Goal: Information Seeking & Learning: Obtain resource

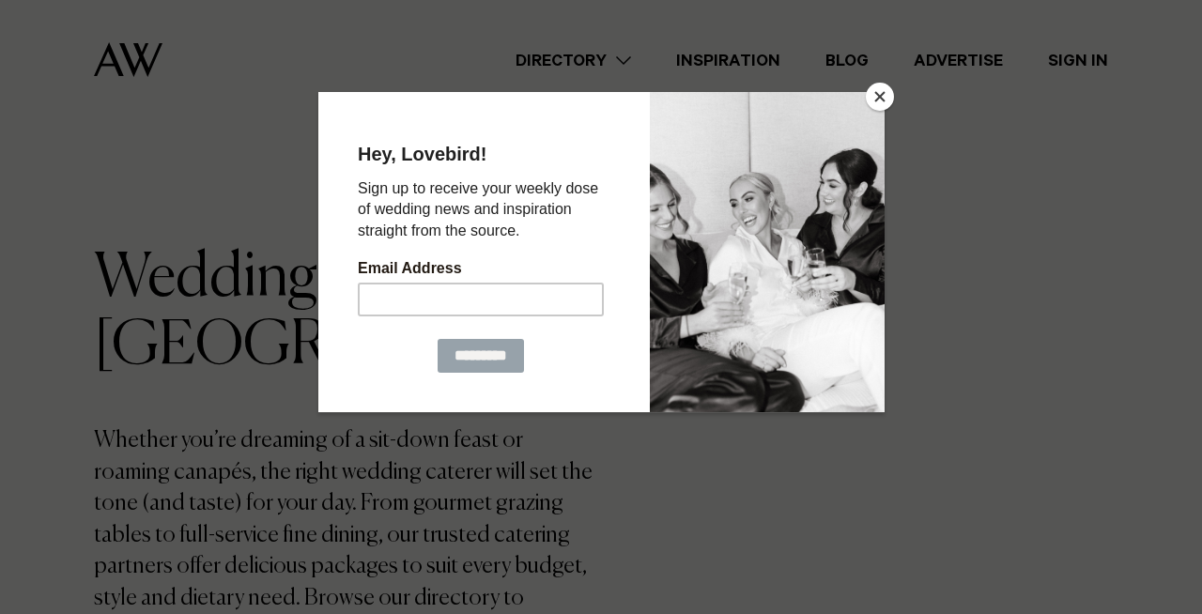
click at [883, 89] on button "Close" at bounding box center [880, 97] width 28 height 28
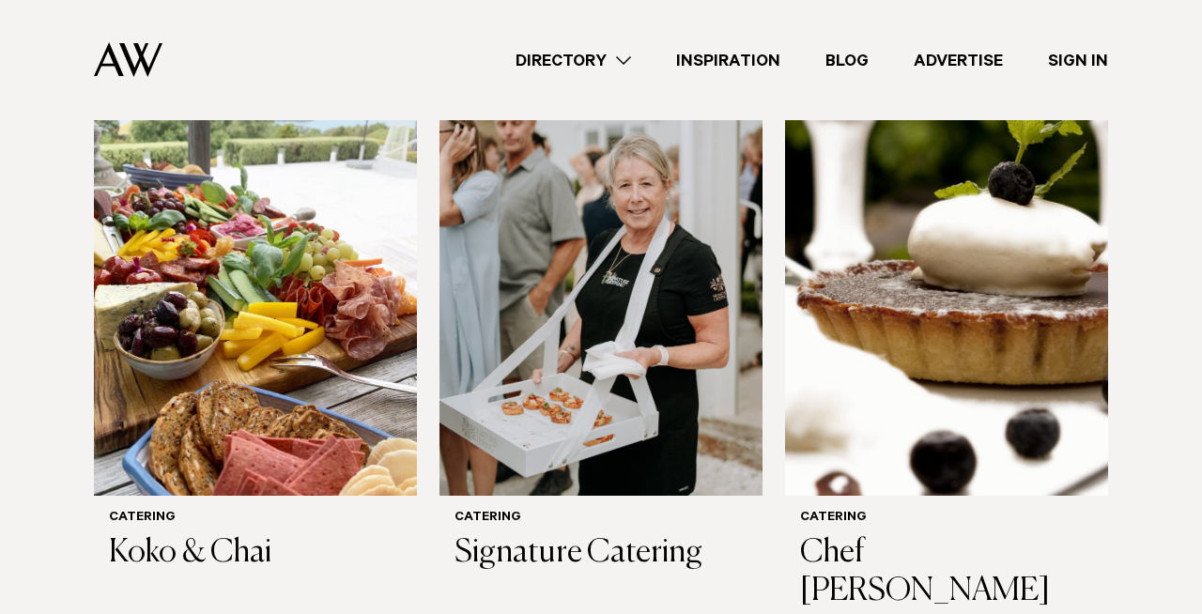
scroll to position [1277, 0]
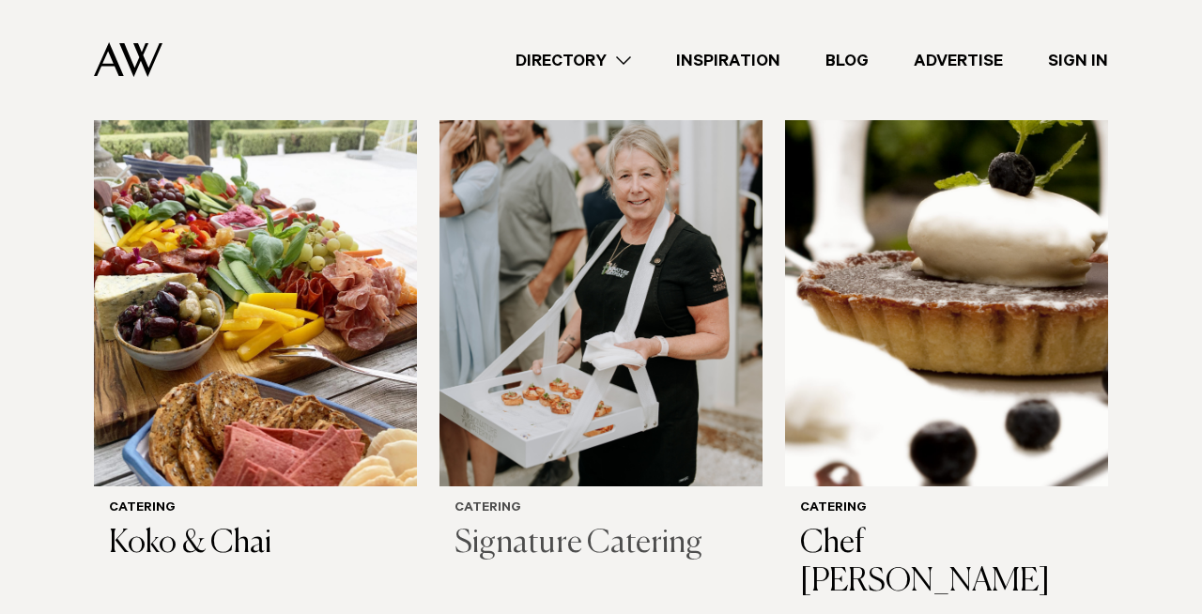
click at [528, 346] on img at bounding box center [600, 270] width 323 height 433
click at [275, 319] on img at bounding box center [255, 270] width 323 height 433
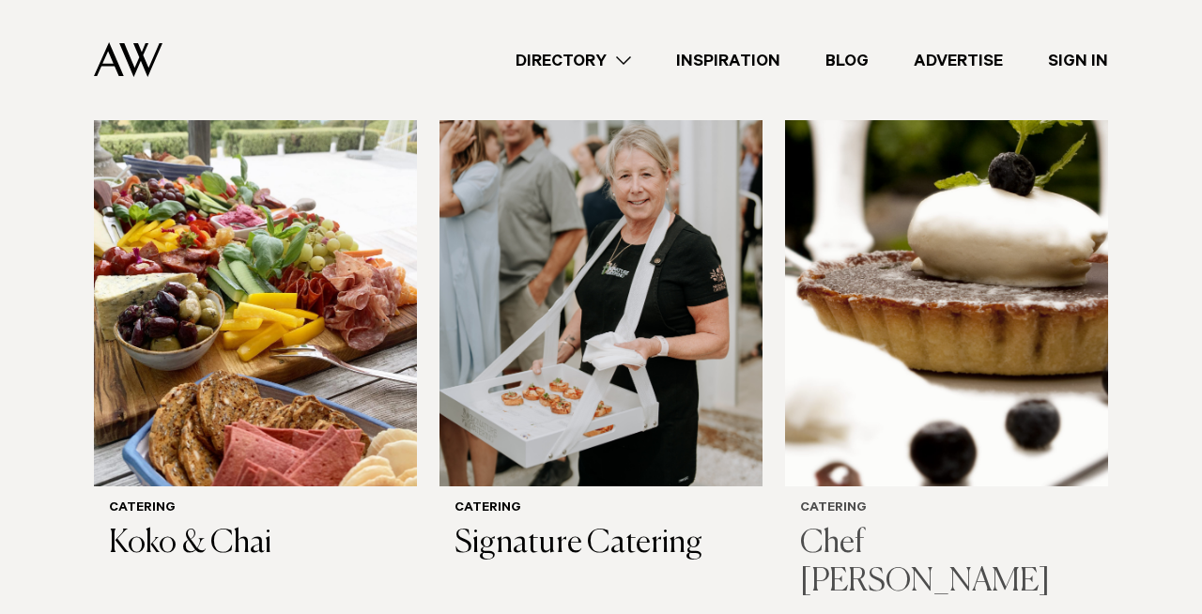
click at [926, 375] on img at bounding box center [946, 270] width 323 height 433
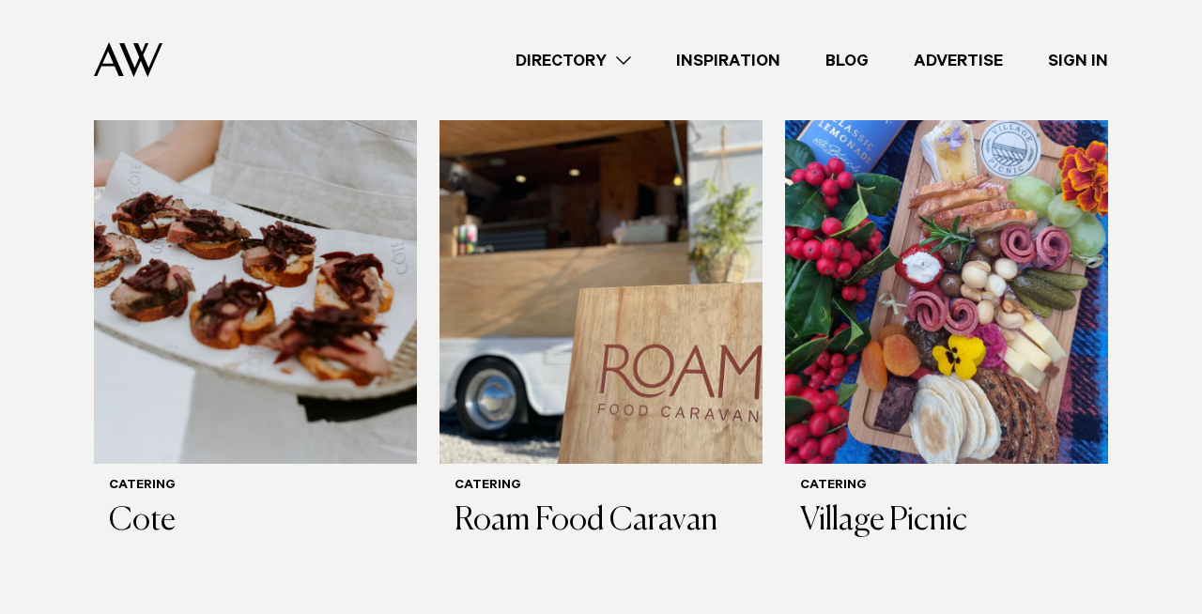
scroll to position [1913, 0]
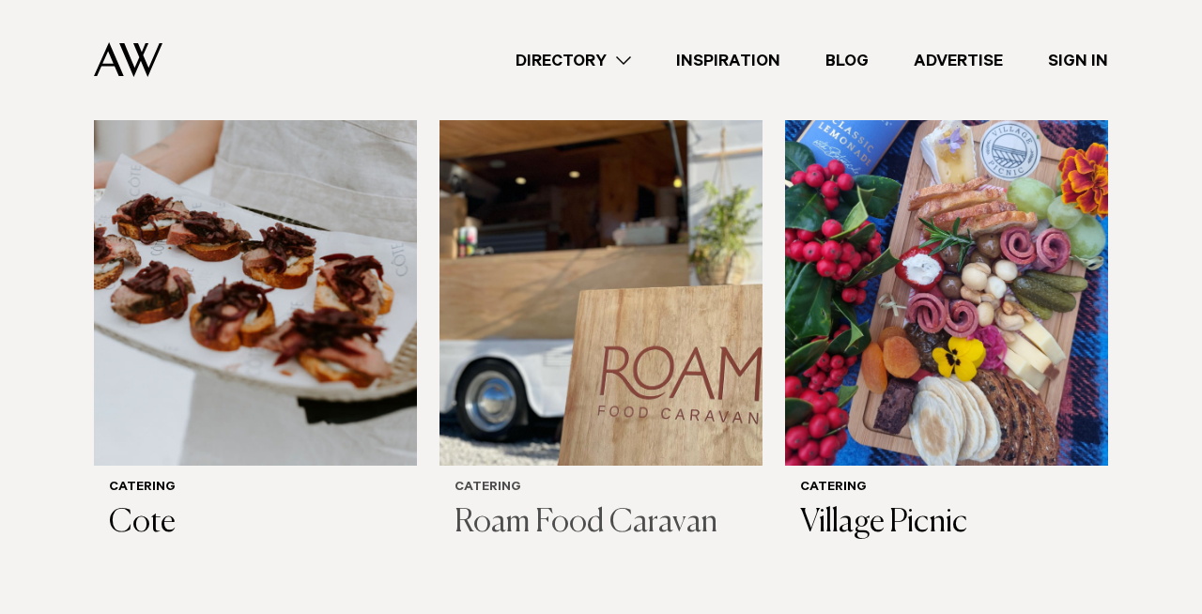
click at [554, 292] on img at bounding box center [600, 249] width 323 height 433
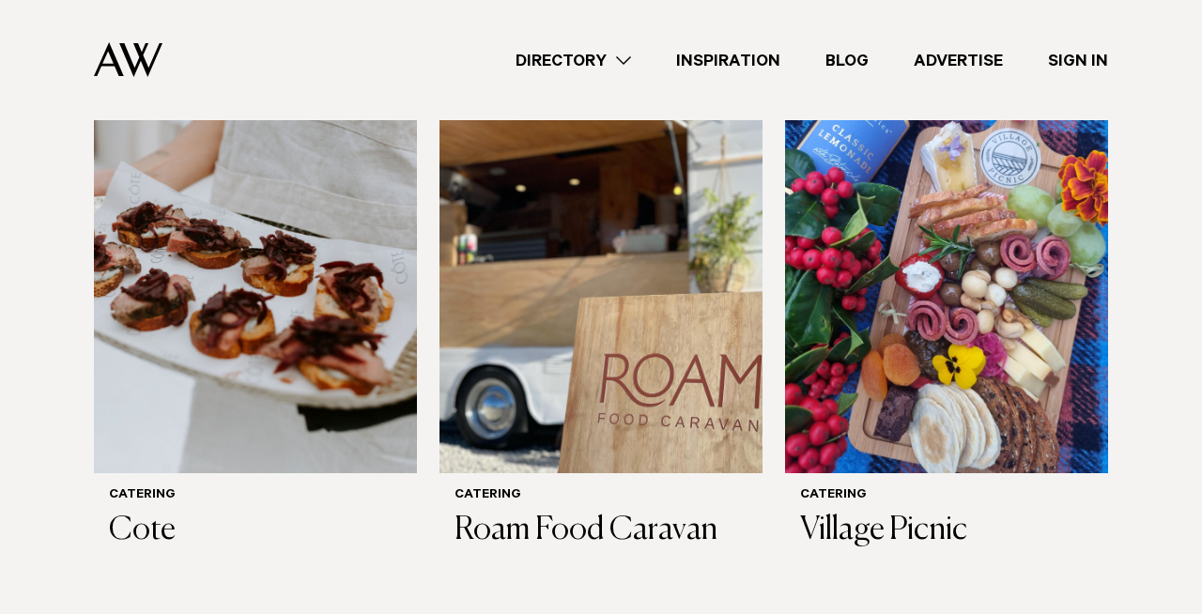
scroll to position [1874, 0]
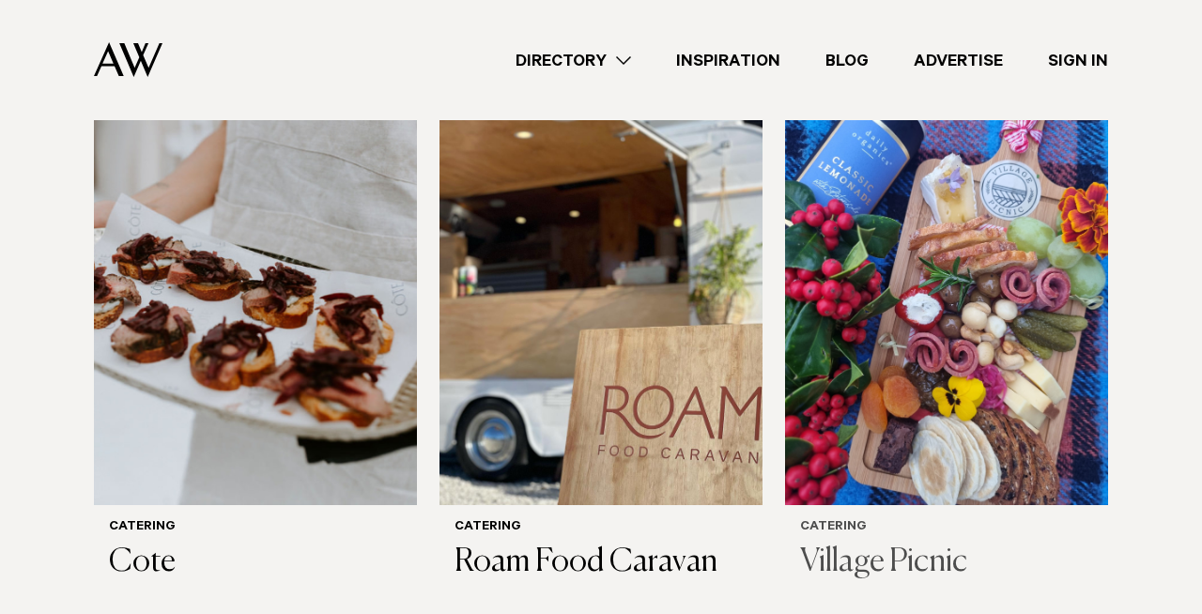
click at [1077, 364] on img at bounding box center [946, 288] width 323 height 433
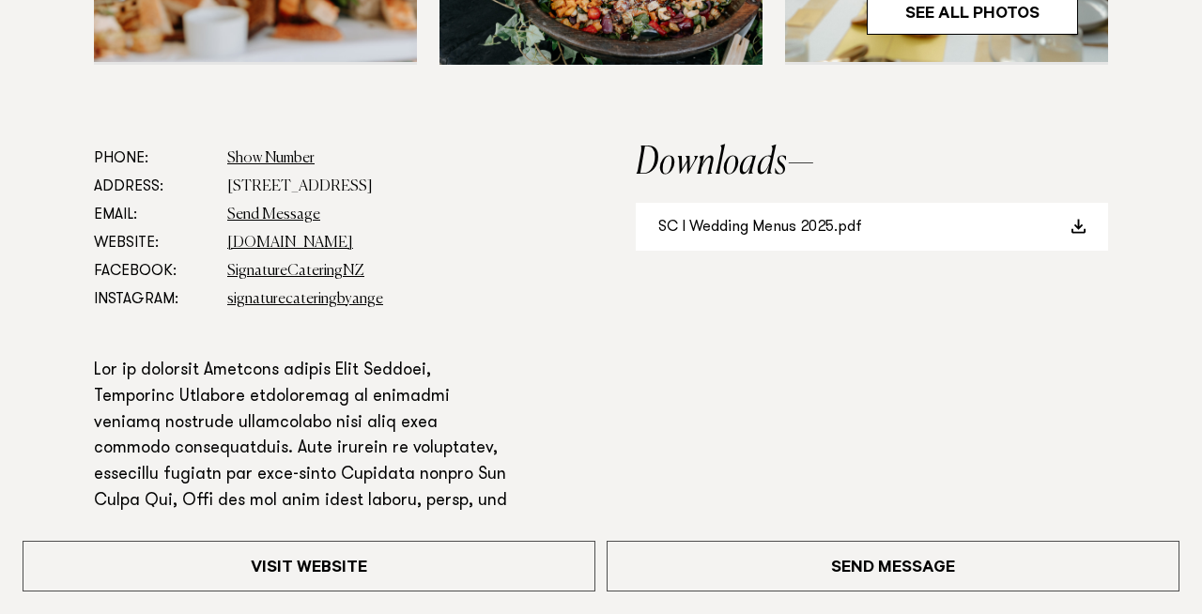
scroll to position [1013, 0]
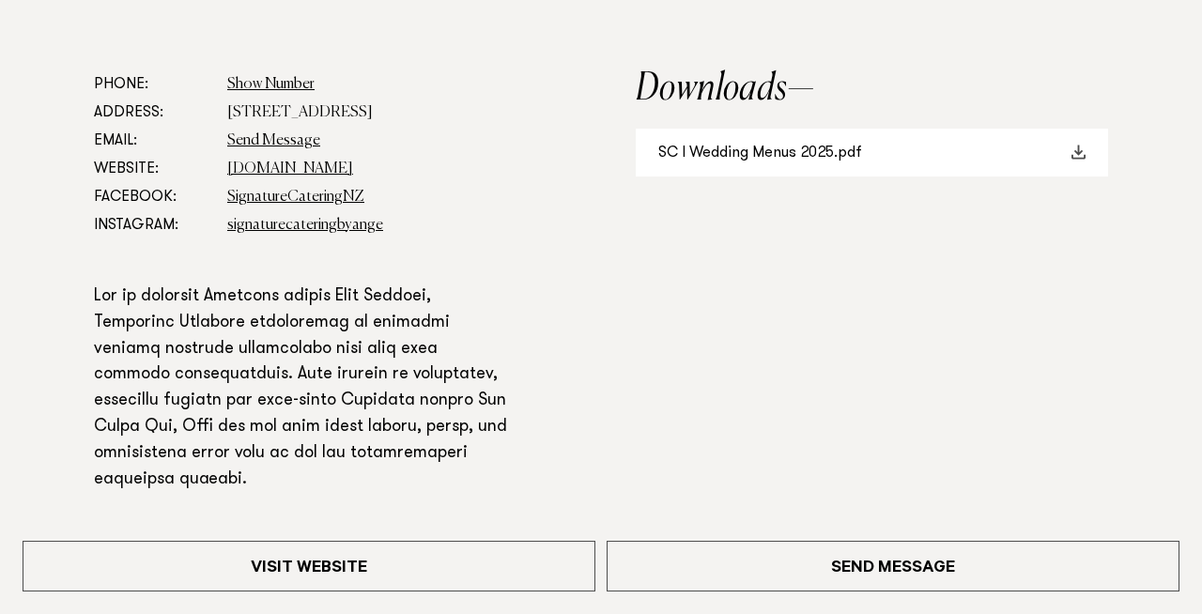
click at [838, 150] on link "SC I Wedding Menus 2025.pdf" at bounding box center [872, 153] width 472 height 48
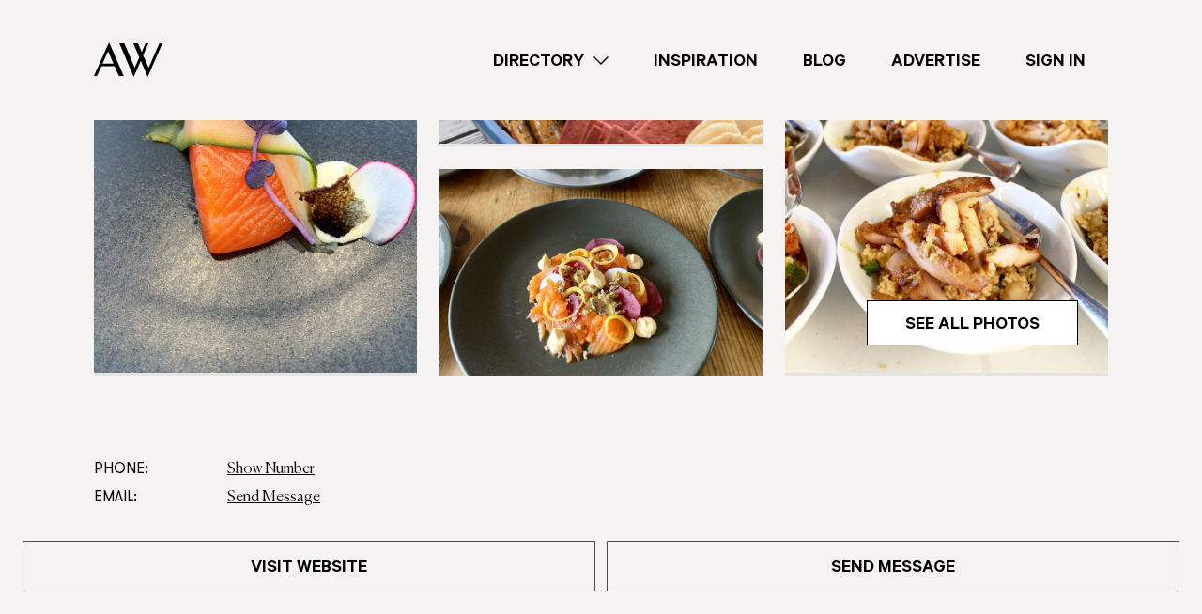
scroll to position [531, 0]
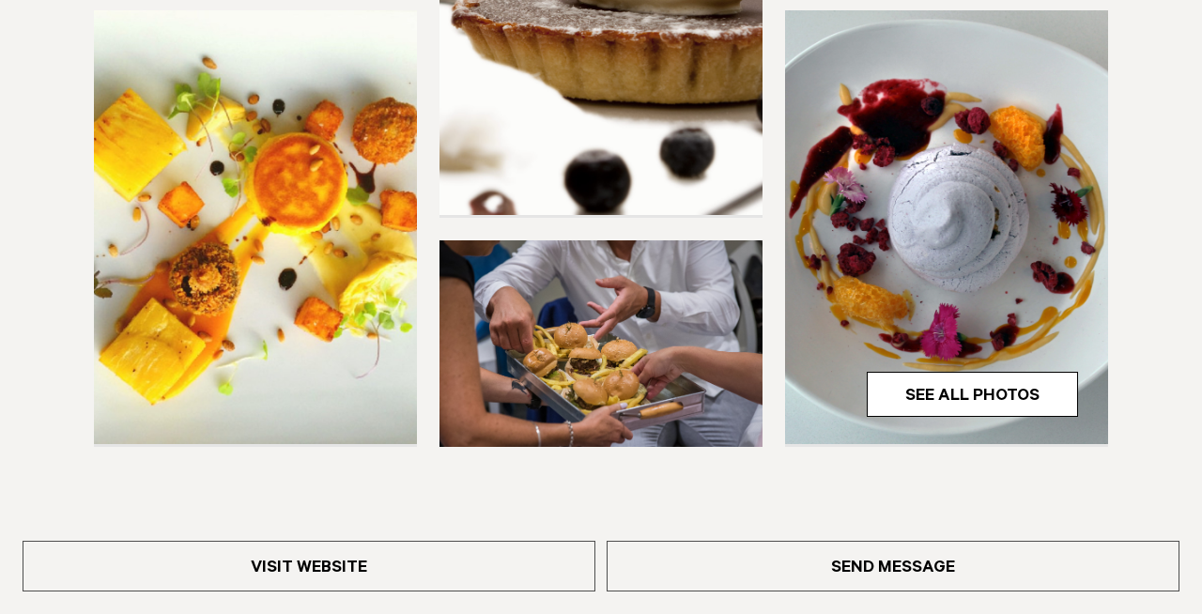
scroll to position [650, 0]
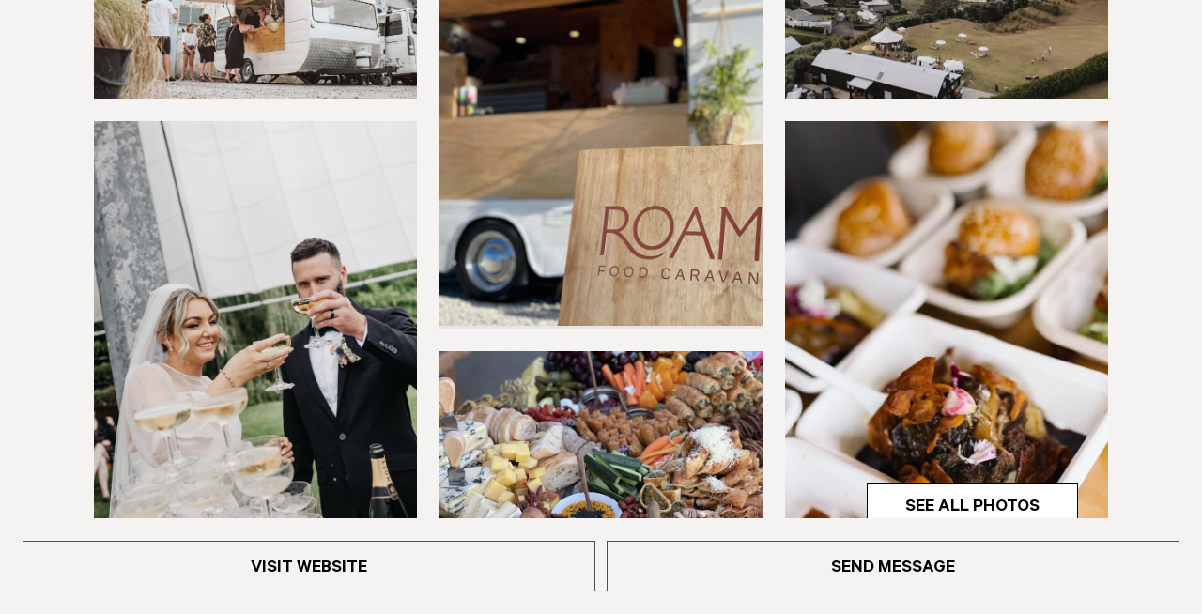
scroll to position [478, 0]
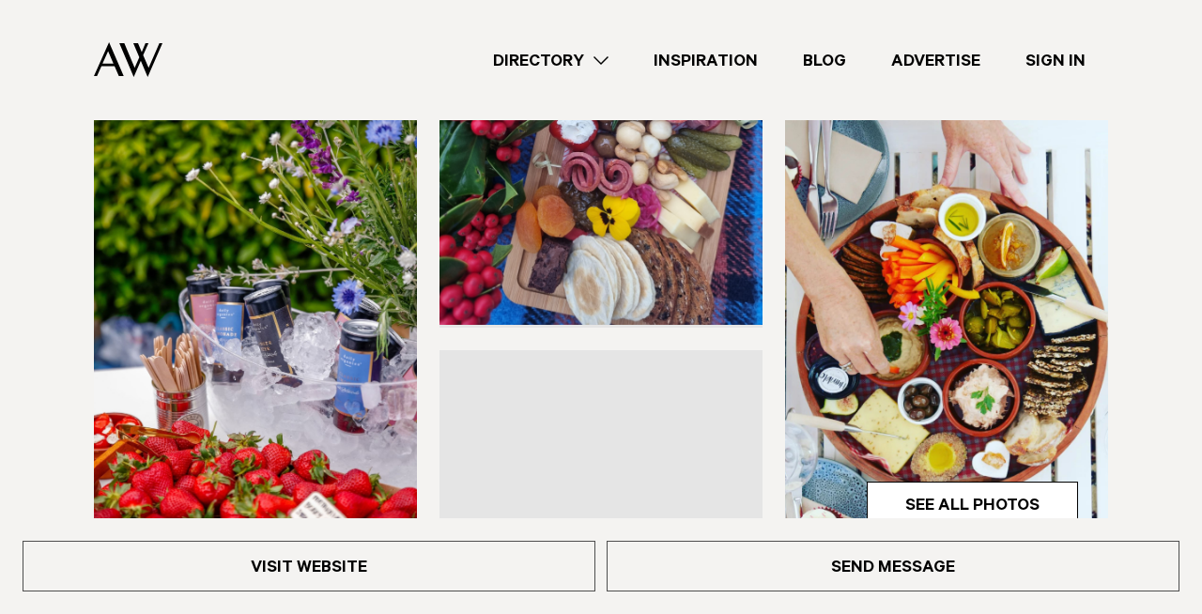
scroll to position [438, 0]
